Goal: Find specific page/section: Find specific page/section

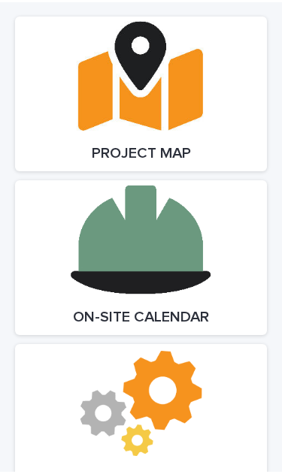
scroll to position [2707, 0]
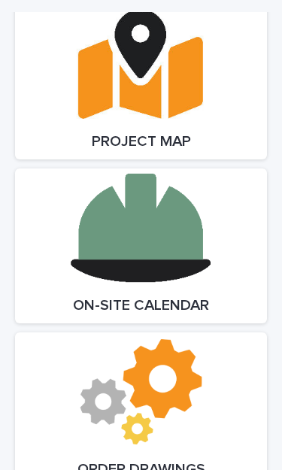
click at [194, 258] on link "Open Link" at bounding box center [141, 245] width 252 height 155
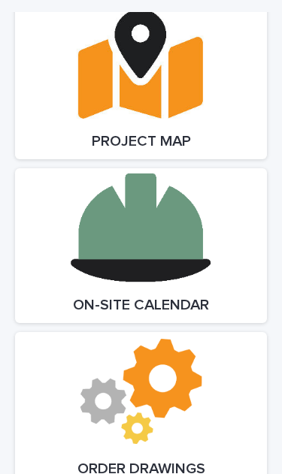
click at [179, 222] on link "Open Link" at bounding box center [141, 245] width 252 height 155
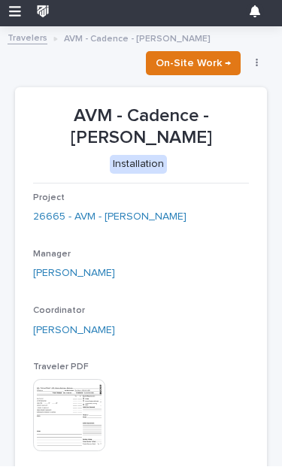
click at [183, 217] on link "26665 - AVM - Cadence Mezzanine" at bounding box center [109, 221] width 153 height 16
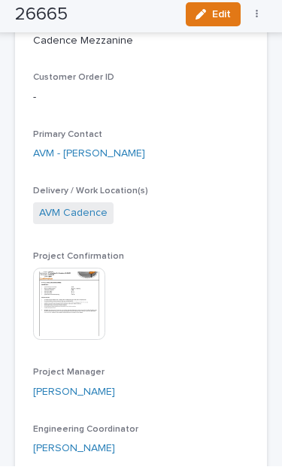
scroll to position [427, 0]
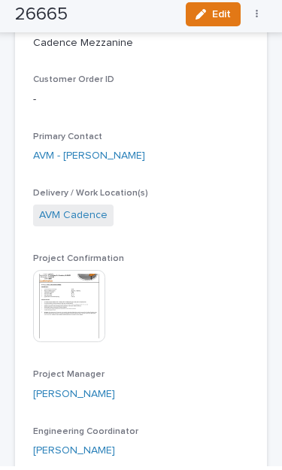
click at [91, 314] on img at bounding box center [69, 310] width 72 height 72
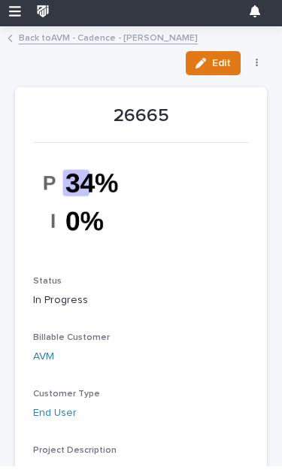
scroll to position [0, 0]
click at [21, 35] on link "Back to AVM - Cadence - Mezzanine" at bounding box center [108, 40] width 179 height 15
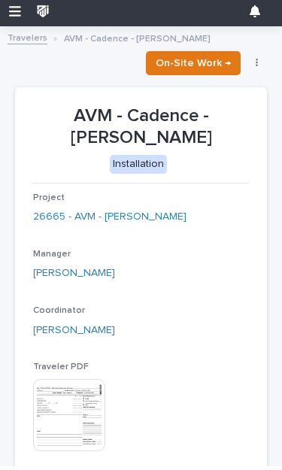
scroll to position [0, 7]
